Goal: Register for event/course

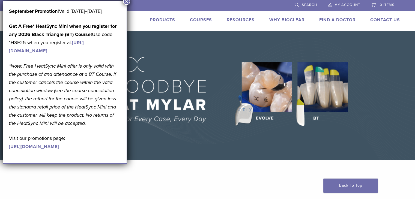
click at [63, 54] on link "[URL][DOMAIN_NAME]" at bounding box center [46, 47] width 75 height 14
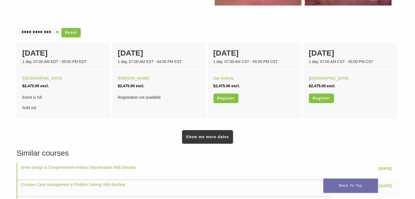
scroll to position [354, 0]
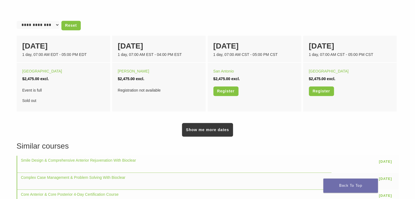
click at [209, 129] on link "Show me more dates" at bounding box center [207, 130] width 51 height 14
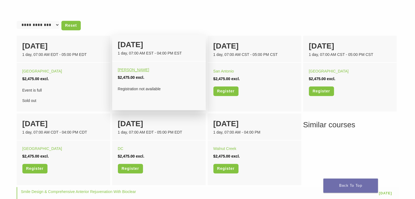
click at [122, 68] on link "Powell" at bounding box center [133, 70] width 31 height 4
click at [124, 68] on link "Powell" at bounding box center [133, 70] width 31 height 4
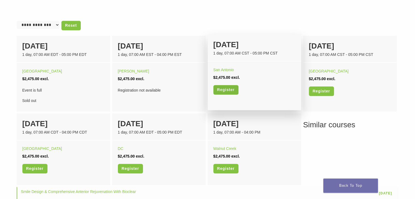
click at [220, 89] on link "Register" at bounding box center [225, 90] width 25 height 10
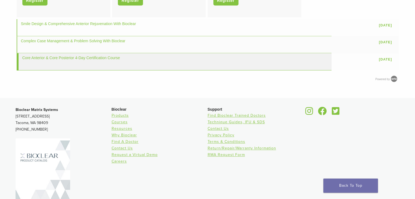
scroll to position [545, 0]
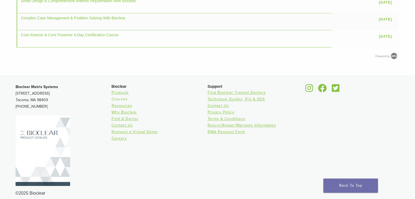
click at [121, 100] on link "Courses" at bounding box center [119, 99] width 16 height 5
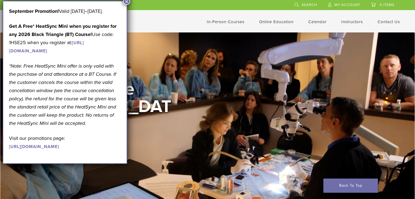
click at [161, 27] on header "US 1.855.712.5327 Search My Account 0 items Cart No products in the cart. Back …" at bounding box center [207, 16] width 415 height 32
click at [124, 1] on button "×" at bounding box center [126, 1] width 7 height 7
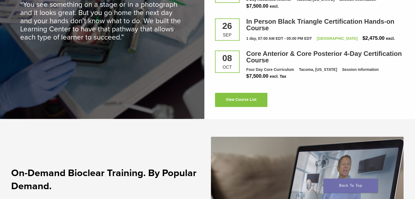
scroll to position [818, 0]
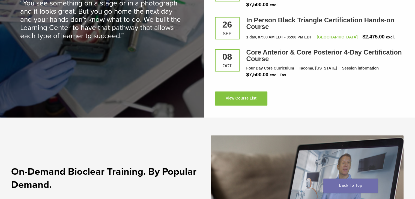
click at [235, 96] on link "View Course List" at bounding box center [241, 98] width 52 height 14
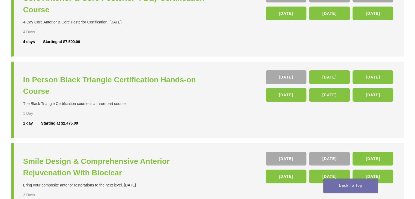
scroll to position [164, 0]
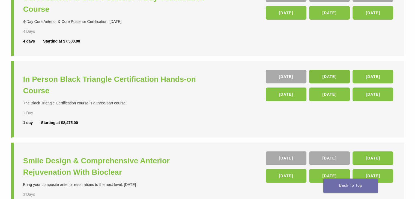
click at [312, 76] on link "14 Nov" at bounding box center [329, 77] width 41 height 14
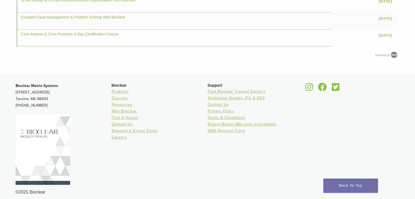
scroll to position [519, 0]
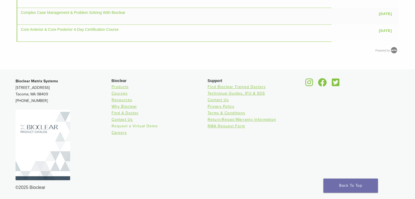
click at [124, 125] on link "Request a Virtual Demo" at bounding box center [134, 126] width 46 height 5
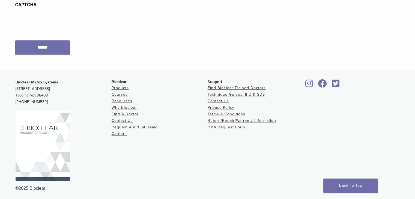
scroll to position [384, 0]
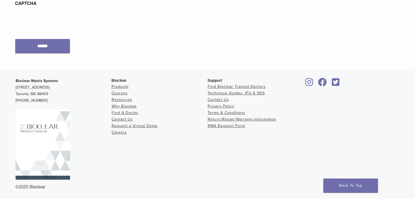
click at [39, 146] on img at bounding box center [43, 144] width 55 height 71
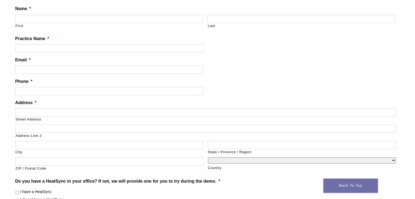
scroll to position [0, 0]
